Goal: Task Accomplishment & Management: Manage account settings

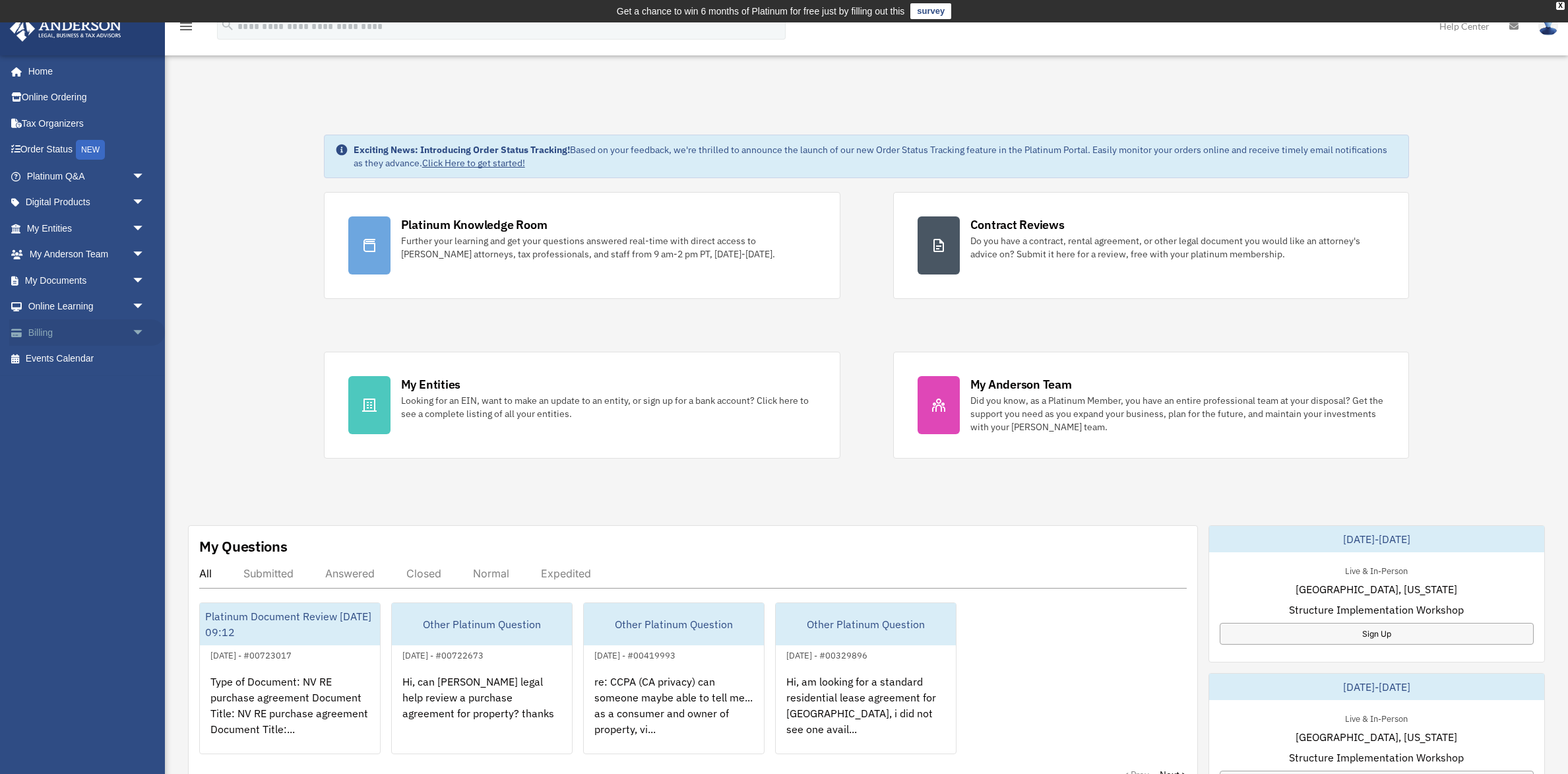
click at [60, 333] on link "Billing arrow_drop_down" at bounding box center [86, 332] width 156 height 27
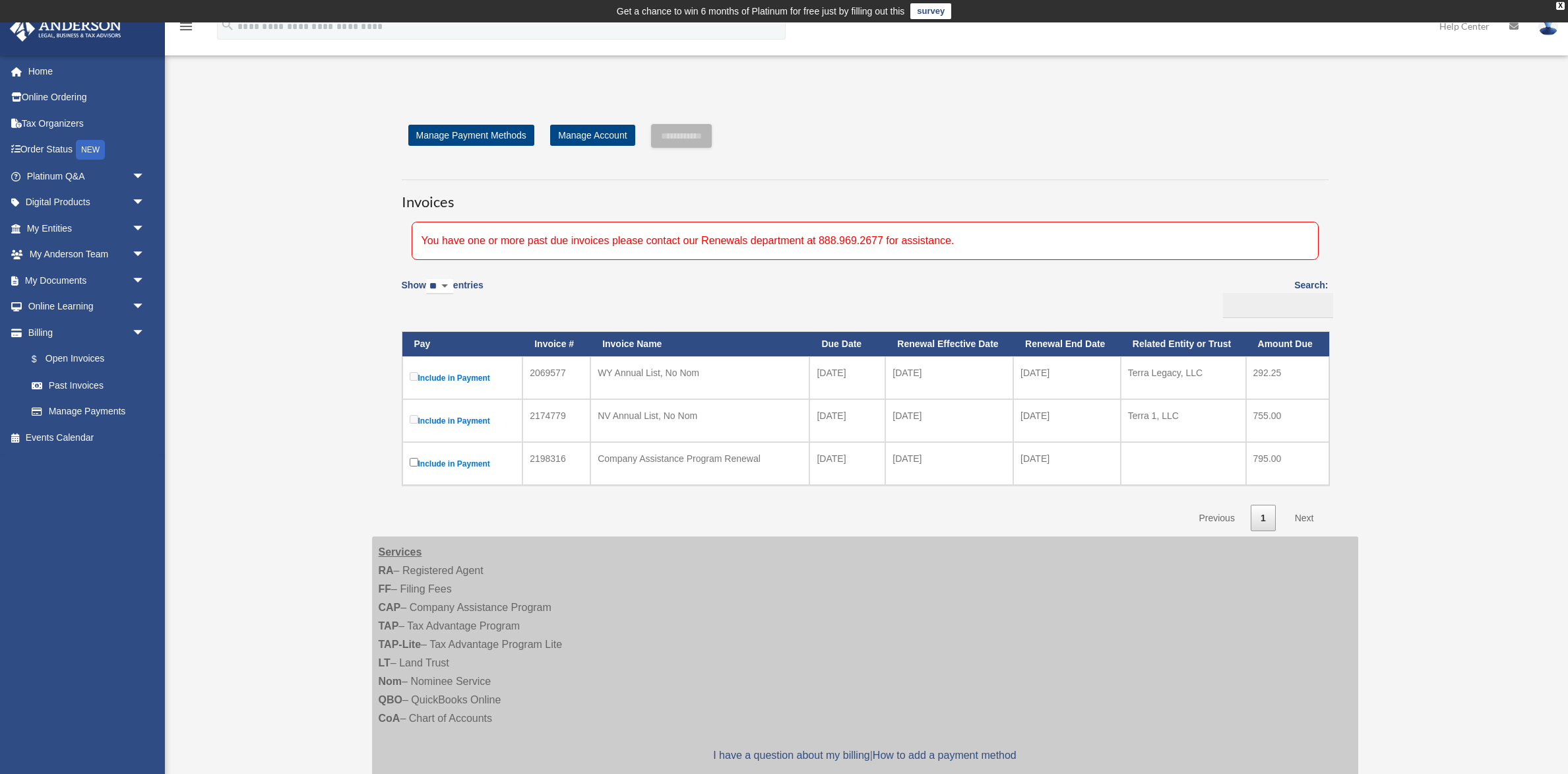
click at [476, 423] on label "Include in Payment" at bounding box center [463, 421] width 106 height 16
click at [423, 377] on label "Include in Payment" at bounding box center [463, 377] width 106 height 16
click at [425, 377] on label "Include in Payment" at bounding box center [463, 377] width 106 height 16
click at [492, 376] on label "Include in Payment" at bounding box center [463, 377] width 106 height 16
click at [454, 383] on label "Include in Payment" at bounding box center [463, 377] width 106 height 16
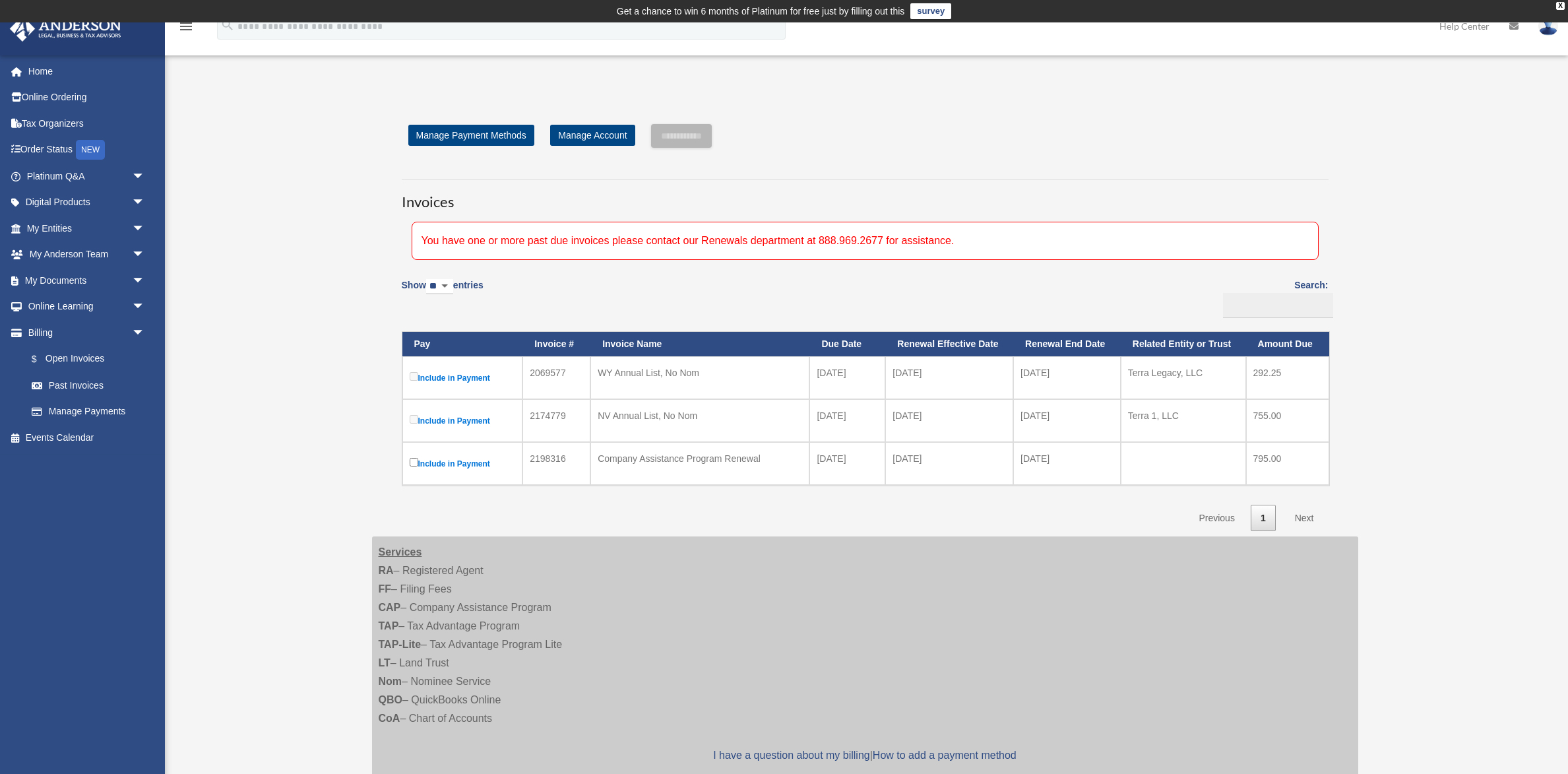
click at [1183, 139] on div "**********" at bounding box center [865, 135] width 927 height 23
